Goal: Contribute content

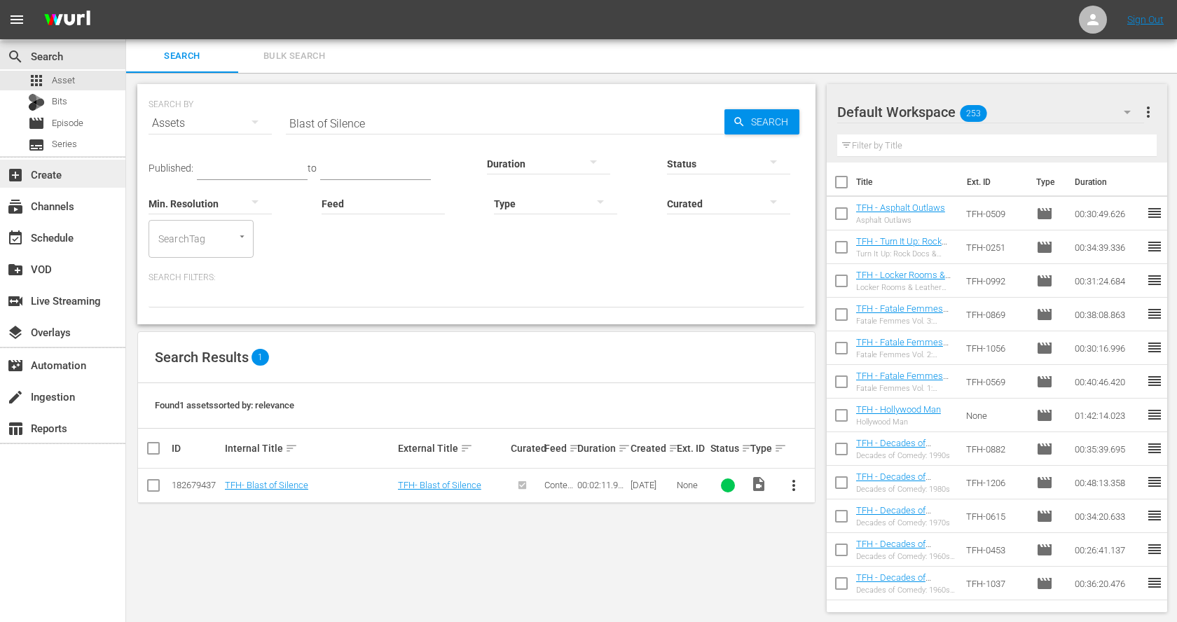
click at [67, 173] on div "add_box Create" at bounding box center [39, 172] width 78 height 13
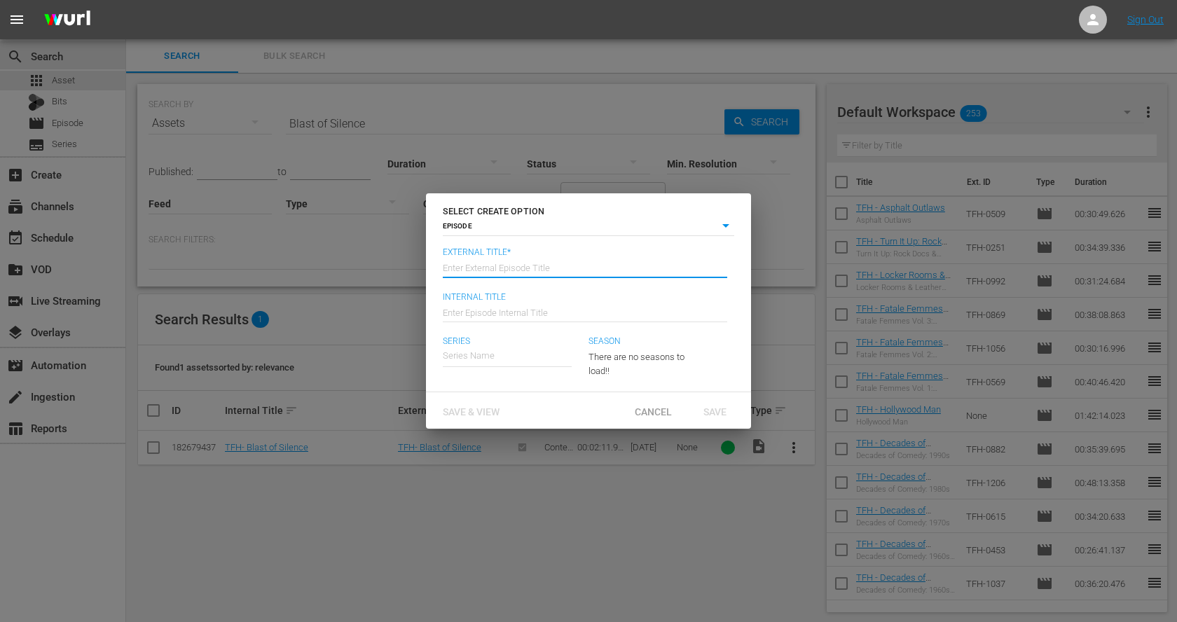
click at [505, 263] on input "text" at bounding box center [585, 267] width 284 height 34
click at [551, 268] on input "Trailers from Hell Christmas Countdown" at bounding box center [585, 267] width 284 height 34
type input "Trailers from Hell Christmas Countdown"
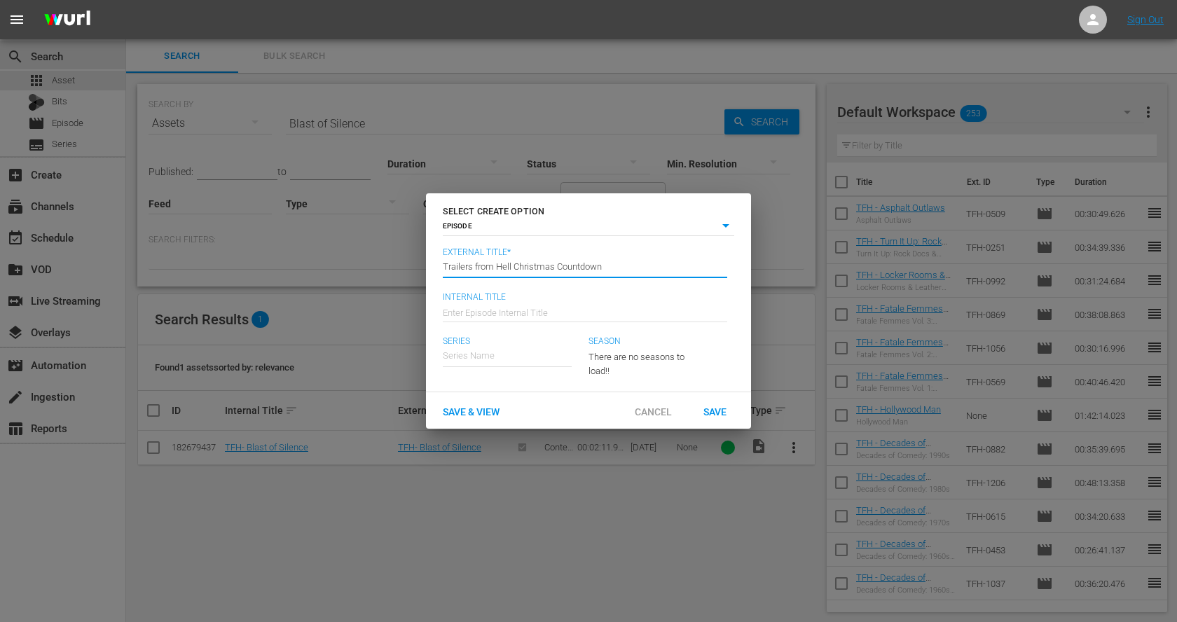
click at [547, 310] on input "text" at bounding box center [585, 311] width 284 height 34
paste input "Trailers from Hell Christmas Countdown"
type input "TFH - Trailers from Hell Christmas Countdown"
click at [495, 352] on input "text" at bounding box center [507, 356] width 129 height 34
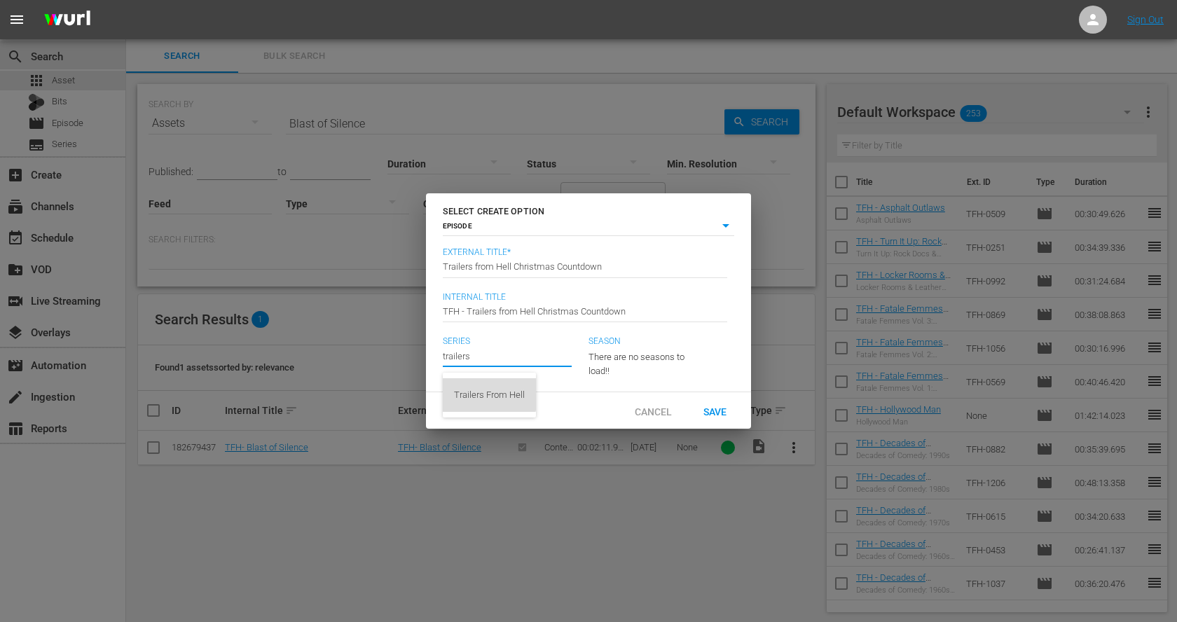
click at [486, 393] on div "Trailers From Hell" at bounding box center [489, 395] width 71 height 34
type input "Trailers From Hell"
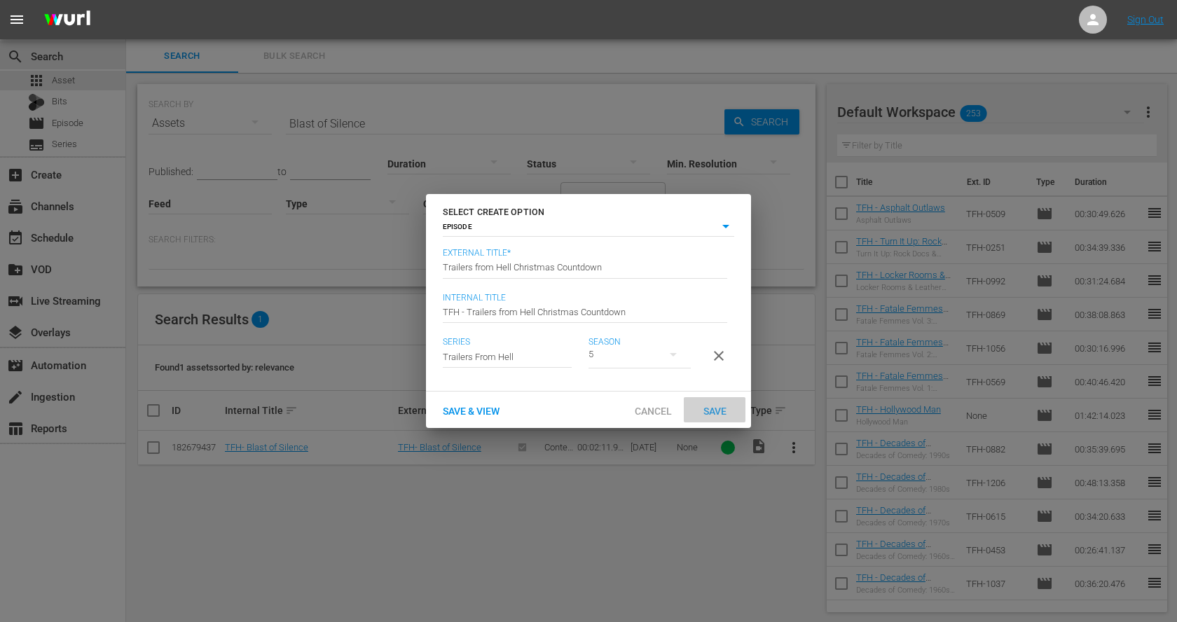
click at [718, 408] on span "Save" at bounding box center [715, 411] width 46 height 11
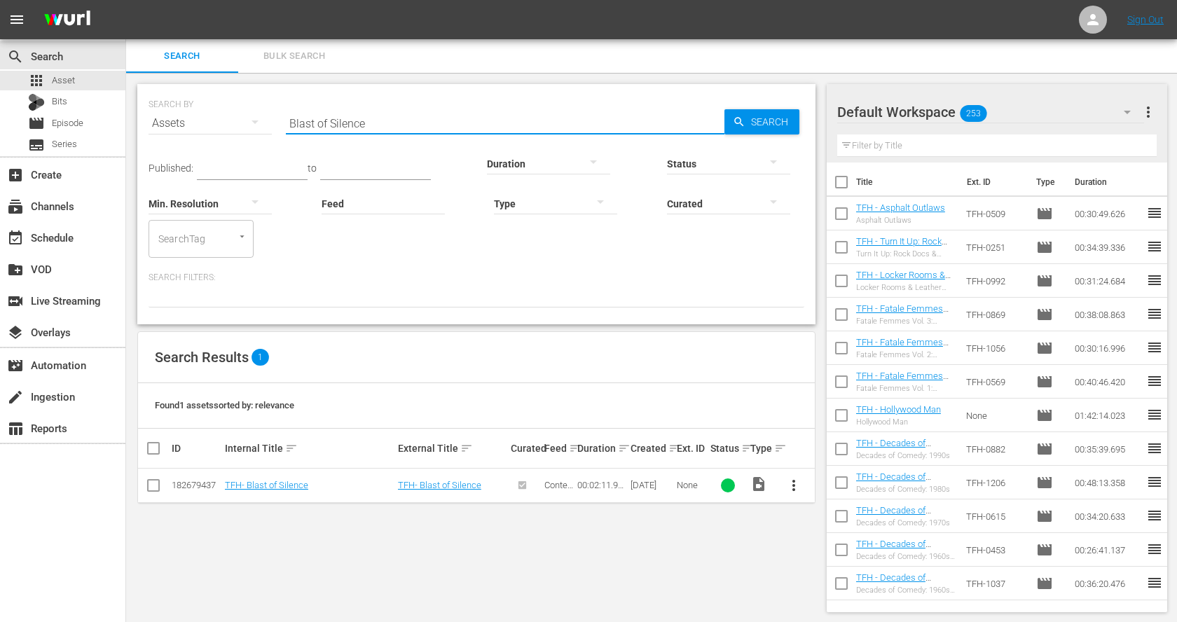
click at [415, 121] on input "Blast of Silence" at bounding box center [505, 124] width 439 height 34
type input "christmas"
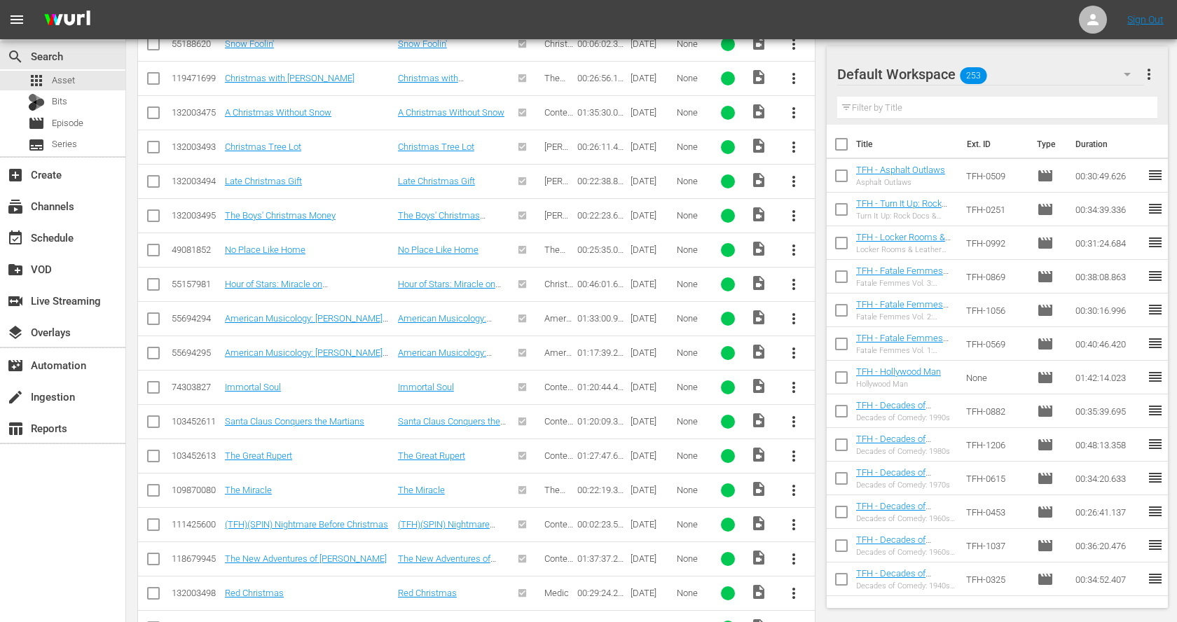
scroll to position [1470, 0]
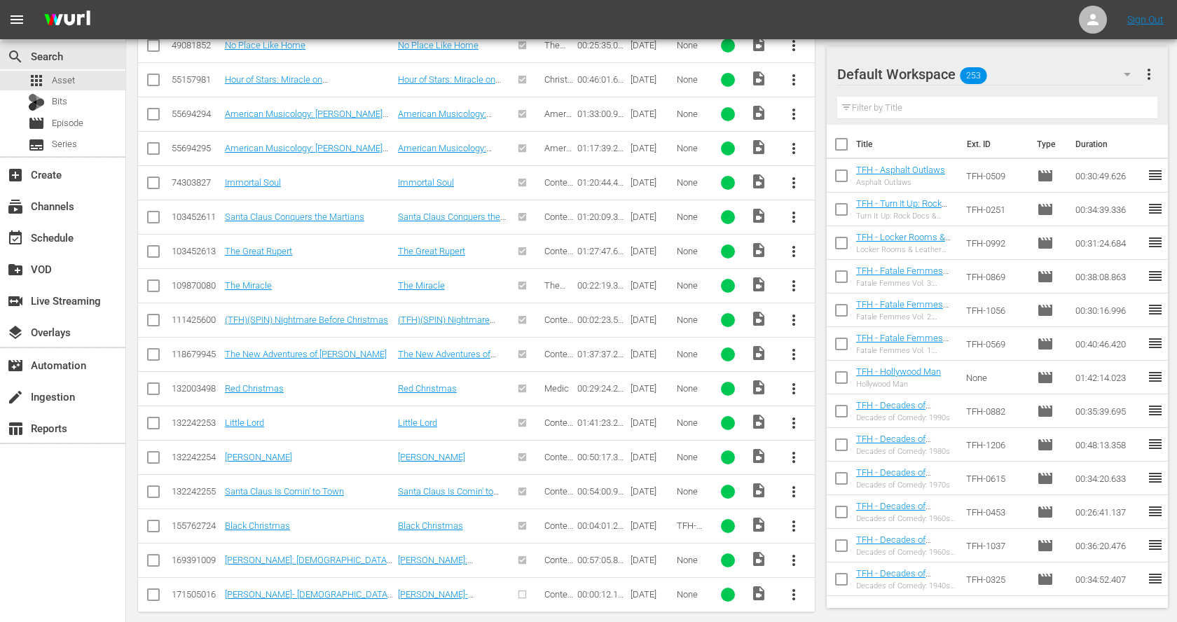
click at [156, 521] on input "checkbox" at bounding box center [153, 529] width 17 height 17
checkbox input "true"
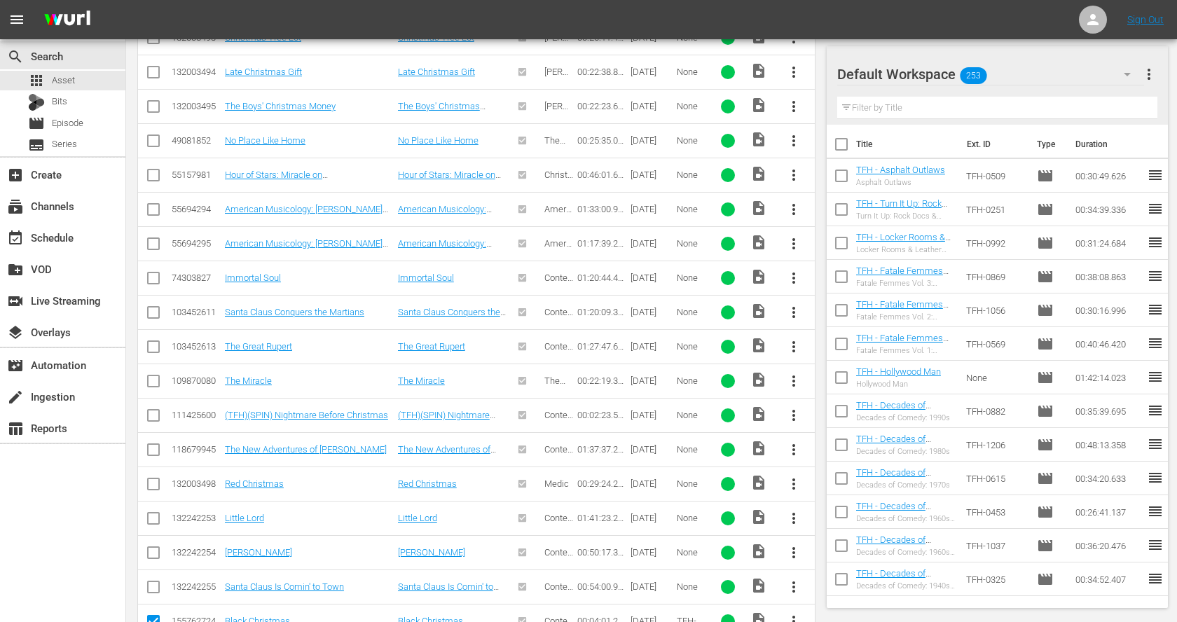
scroll to position [1342, 0]
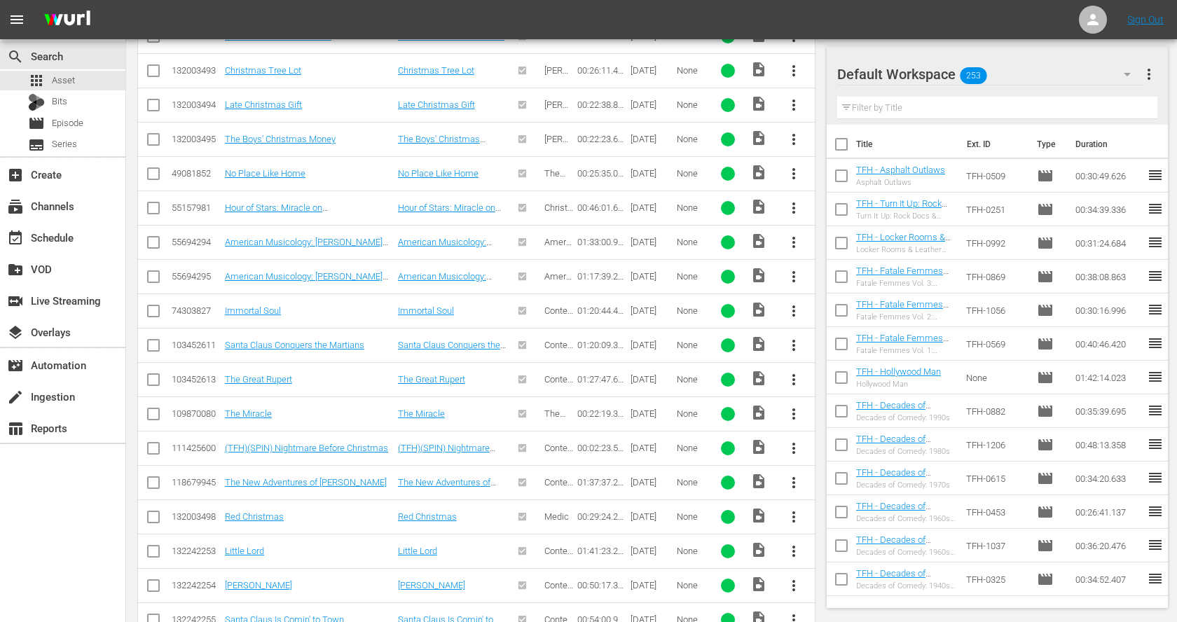
click at [151, 443] on input "checkbox" at bounding box center [153, 451] width 17 height 17
checkbox input "true"
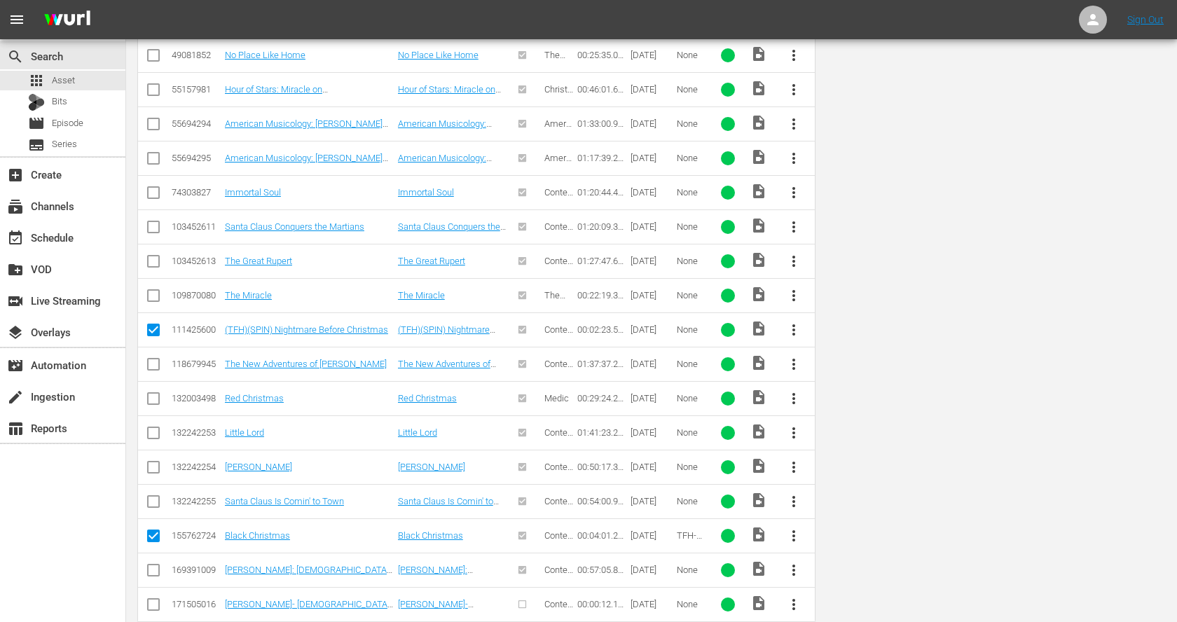
scroll to position [0, 0]
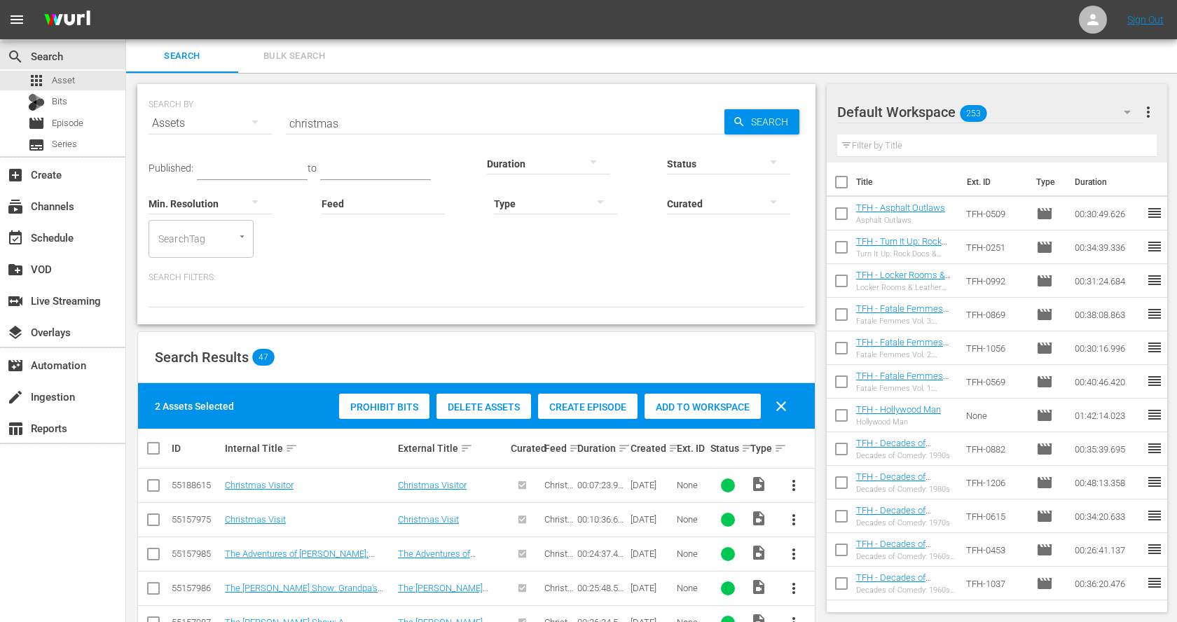
click at [736, 404] on span "Add to Workspace" at bounding box center [703, 406] width 116 height 11
click at [365, 123] on input "christmas" at bounding box center [505, 124] width 439 height 34
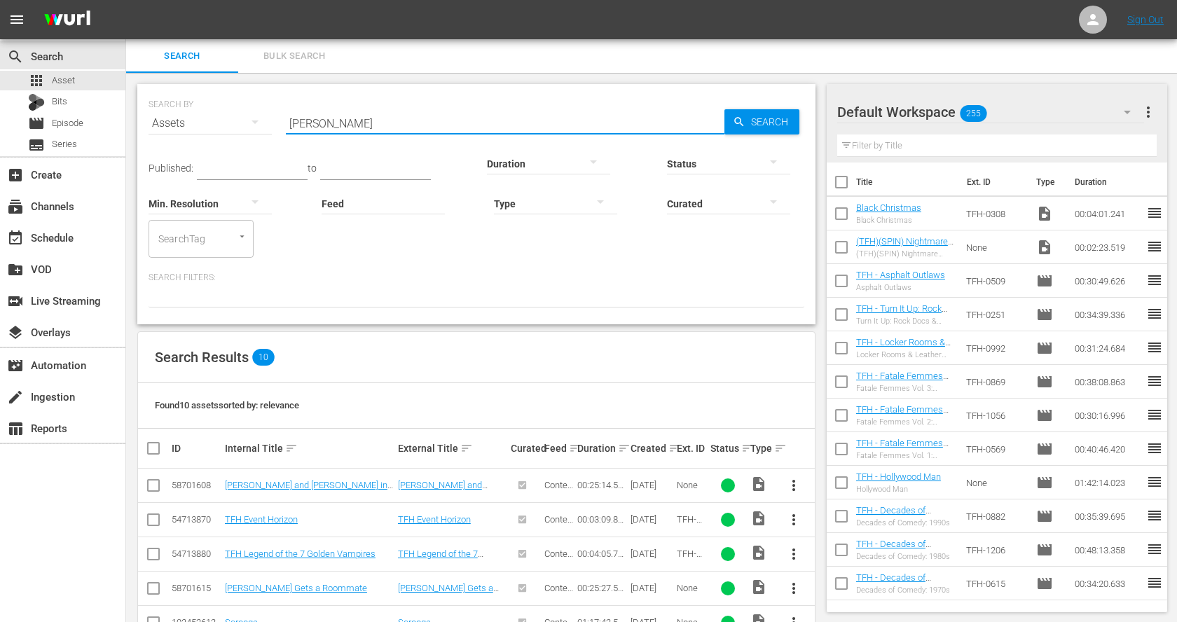
click at [334, 121] on input "[PERSON_NAME]" at bounding box center [505, 124] width 439 height 34
paste input "[US_STATE]"
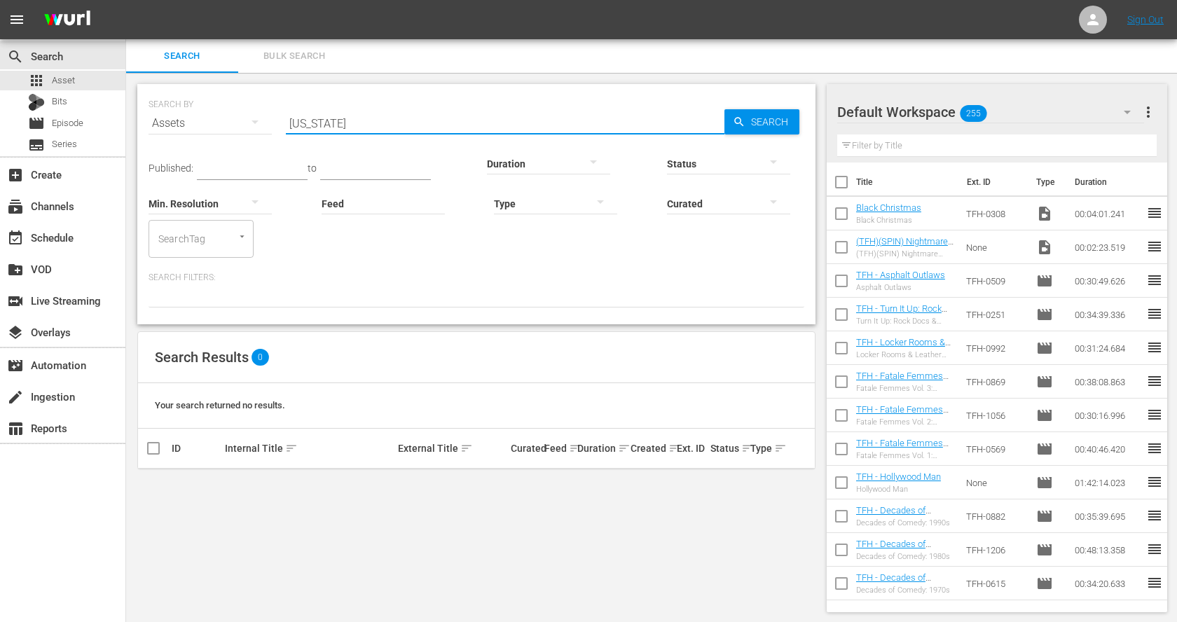
click at [367, 118] on input "[US_STATE]" at bounding box center [505, 124] width 439 height 34
type input "shop around"
click at [845, 213] on input "checkbox" at bounding box center [841, 216] width 29 height 29
checkbox input "true"
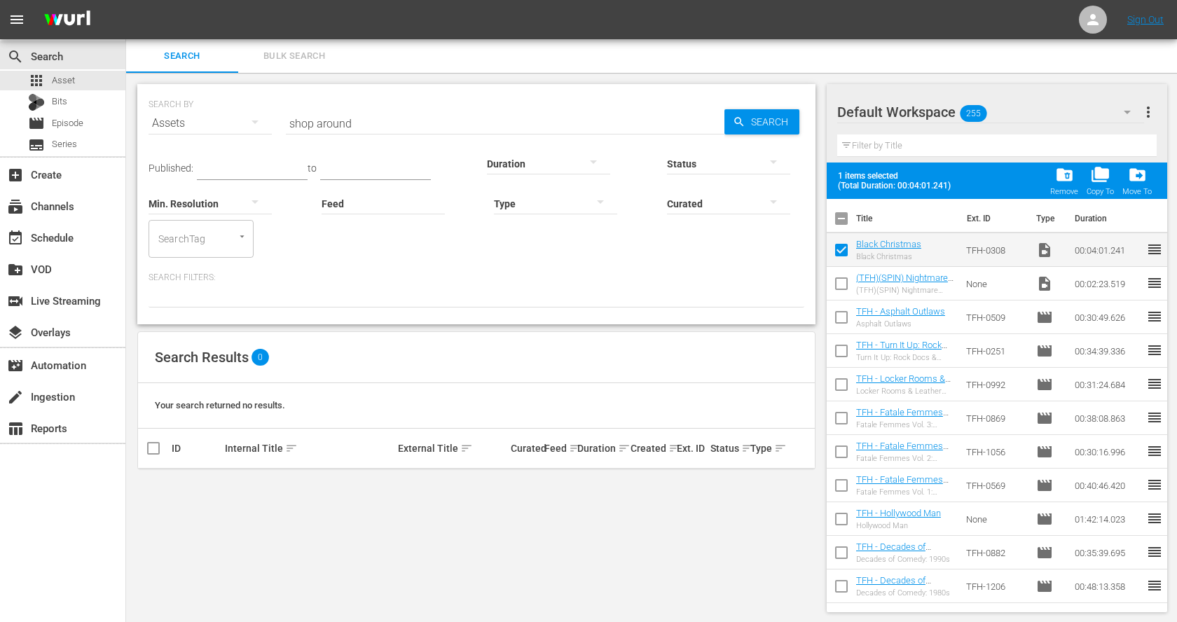
click at [846, 283] on input "checkbox" at bounding box center [841, 286] width 29 height 29
checkbox input "true"
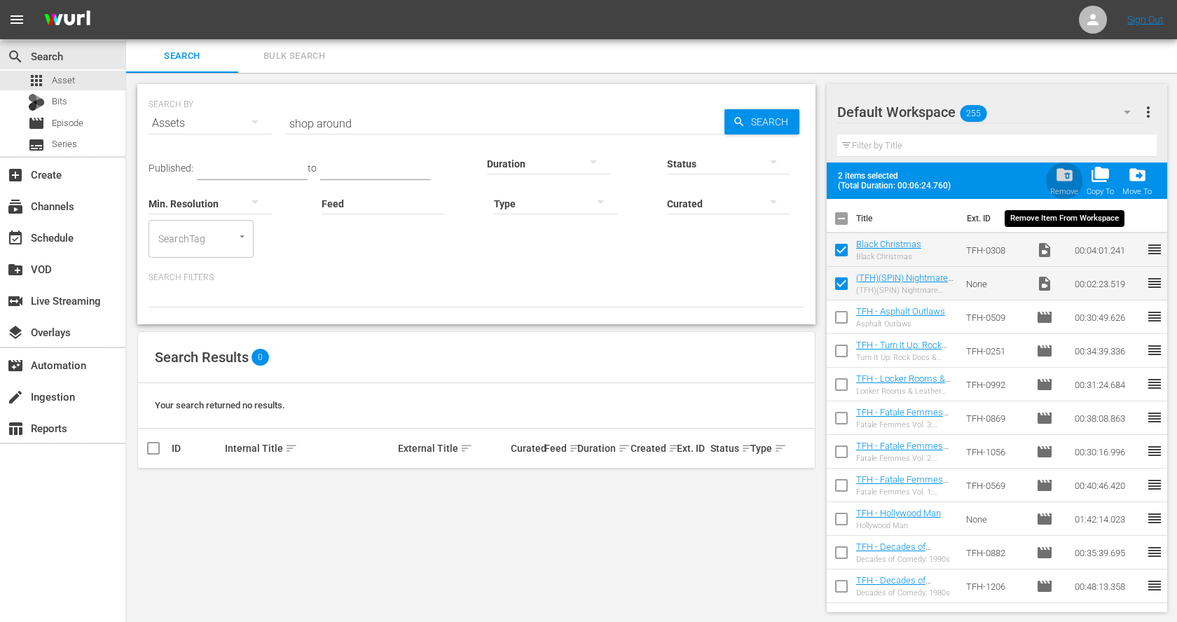
click at [1065, 177] on span "folder_delete" at bounding box center [1064, 174] width 19 height 19
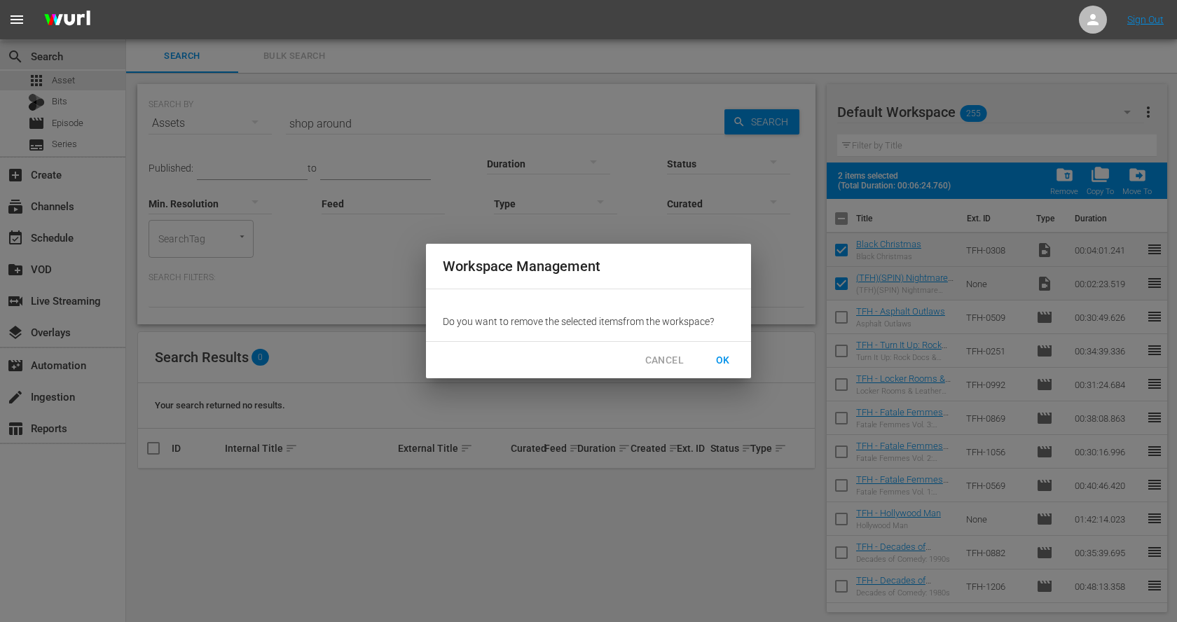
click at [728, 353] on span "OK" at bounding box center [723, 361] width 22 height 18
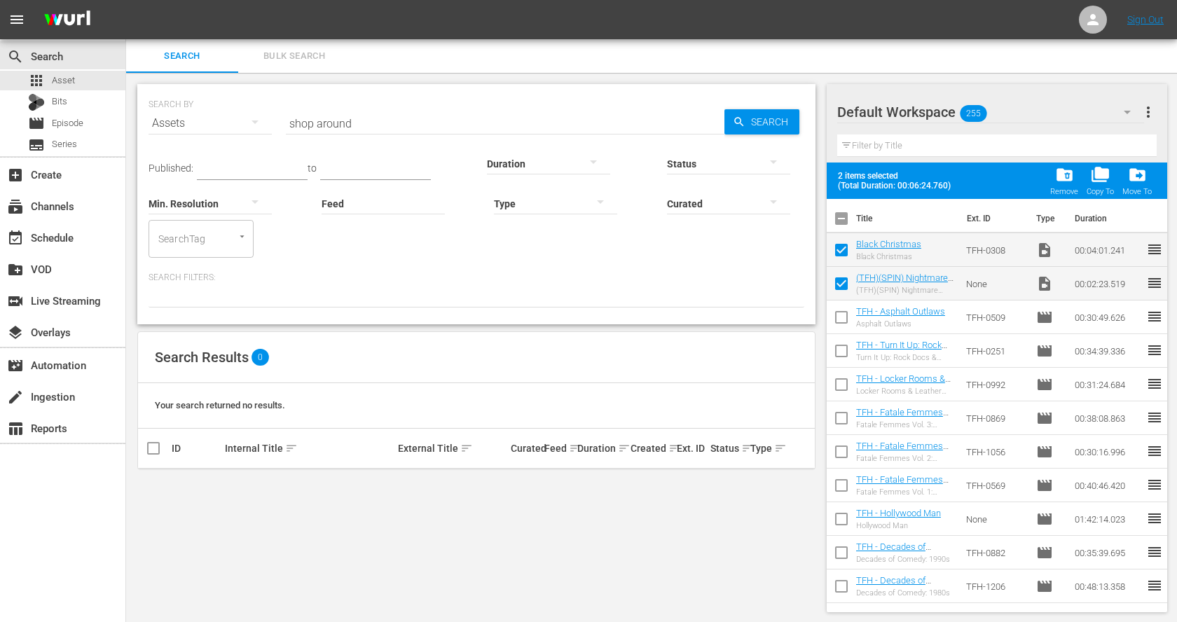
checkbox input "false"
